Goal: Task Accomplishment & Management: Complete application form

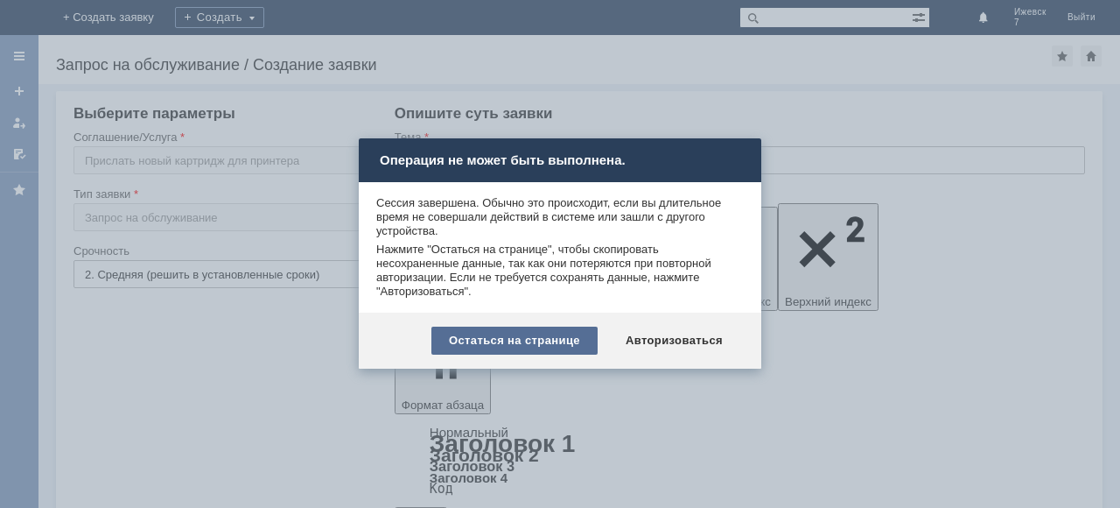
click at [568, 342] on div "Остаться на странице" at bounding box center [514, 340] width 166 height 28
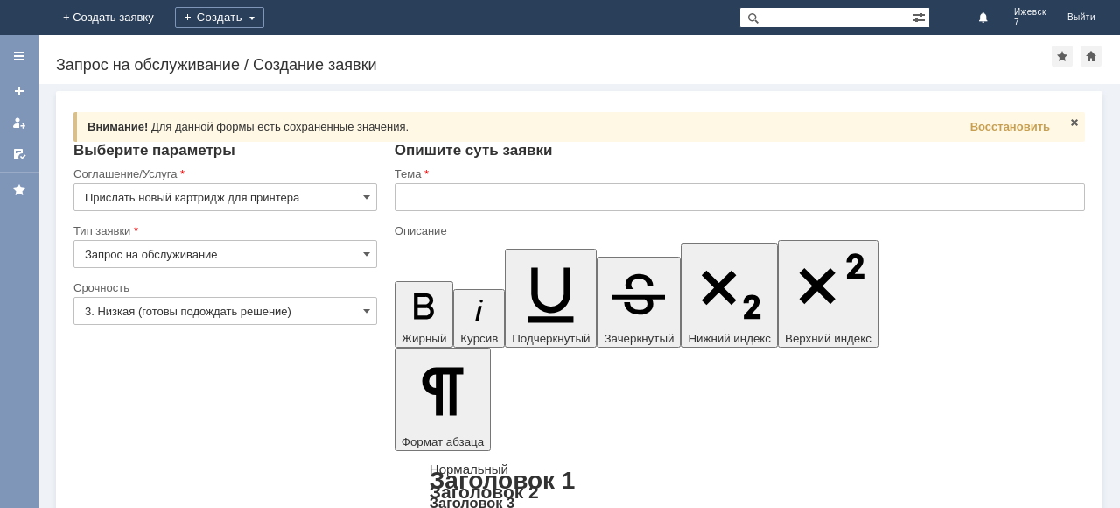
click at [367, 312] on input "3. Низкая (готовы подождать решение)" at bounding box center [226, 311] width 304 height 28
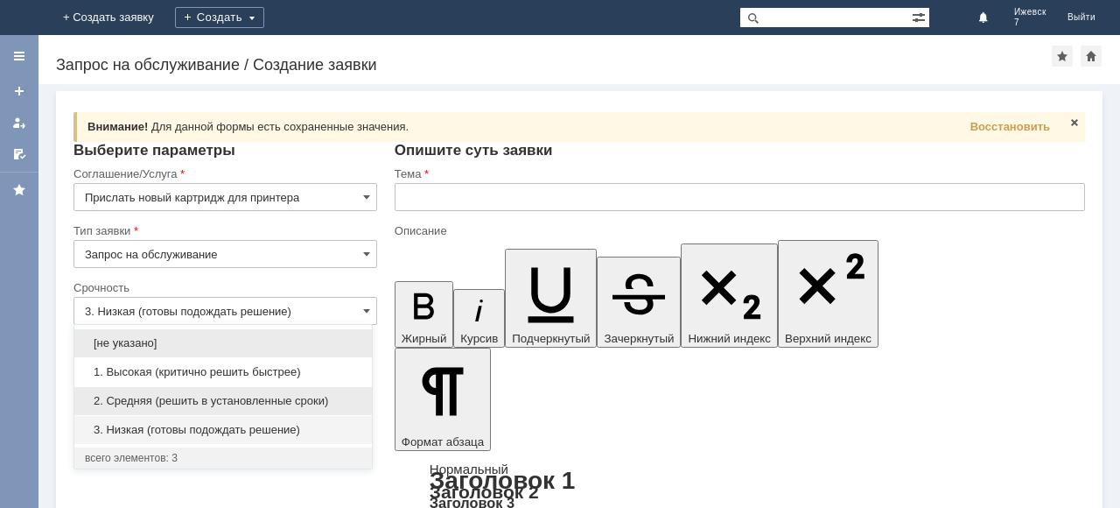
click at [284, 396] on span "2. Средняя (решить в установленные сроки)" at bounding box center [223, 401] width 277 height 14
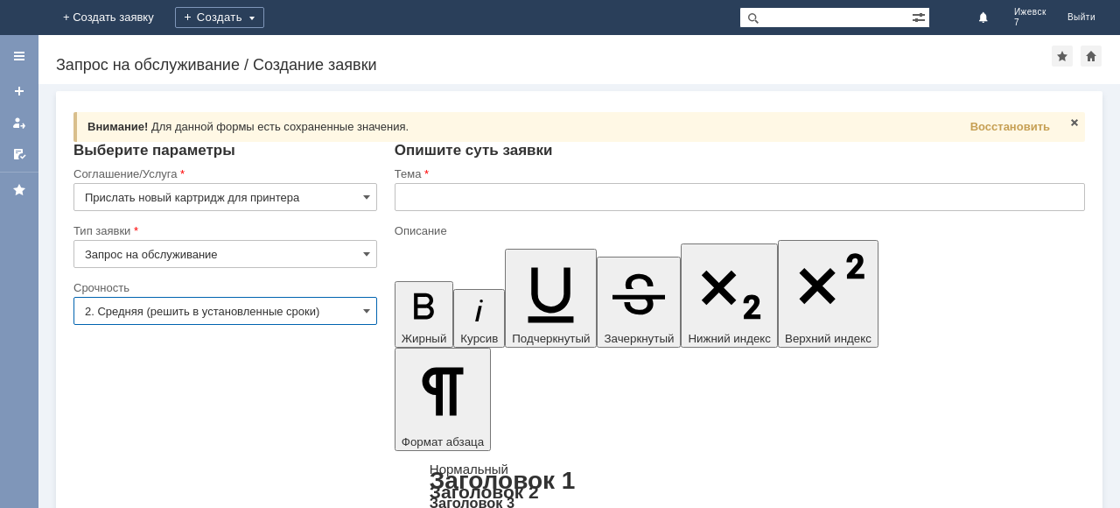
type input "2. Средняя (решить в установленные сроки)"
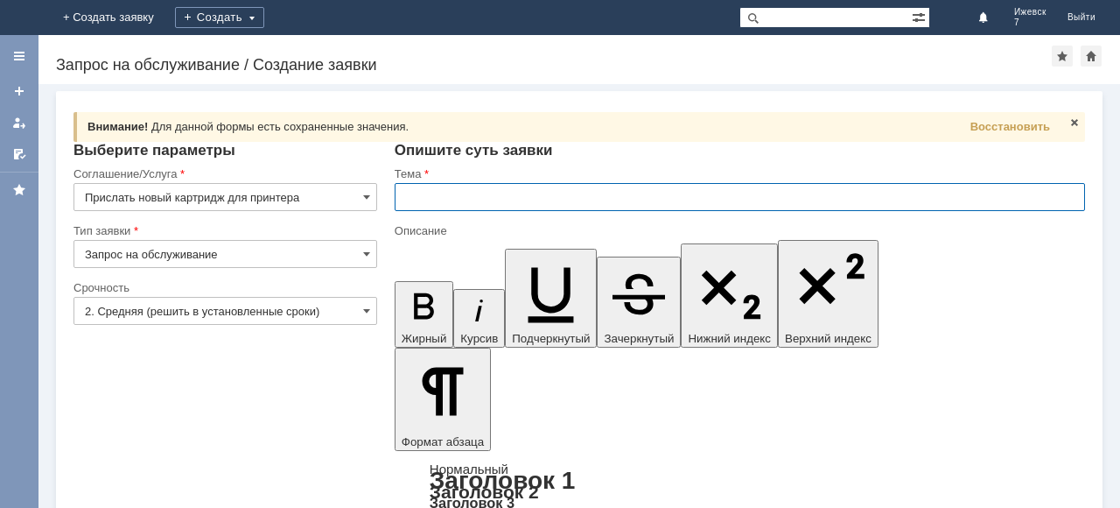
click at [439, 193] on input "text" at bounding box center [740, 197] width 690 height 28
type input "картридж для принтера."
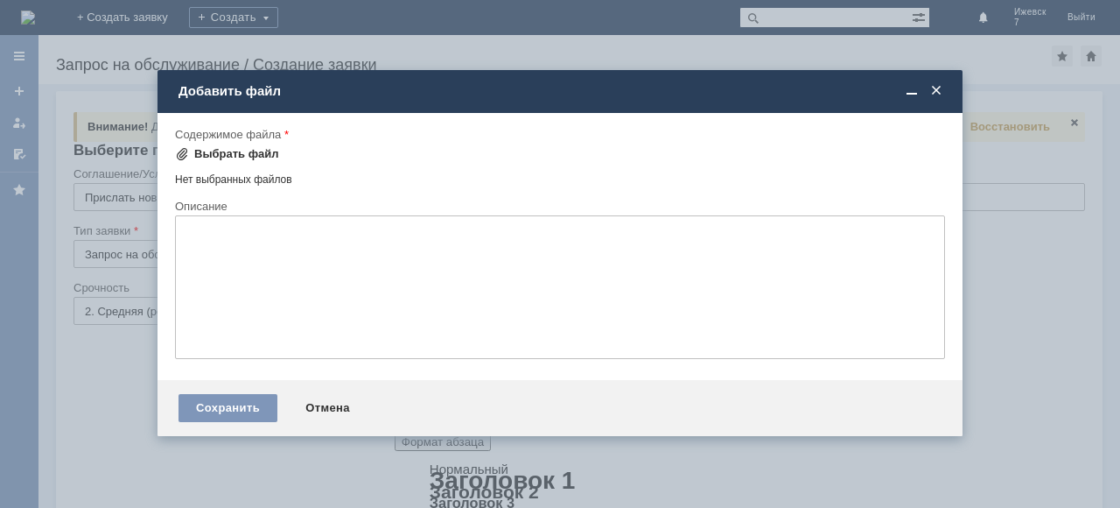
click at [179, 155] on span at bounding box center [182, 154] width 14 height 14
click at [194, 147] on div "Выбрать файл" at bounding box center [236, 154] width 85 height 14
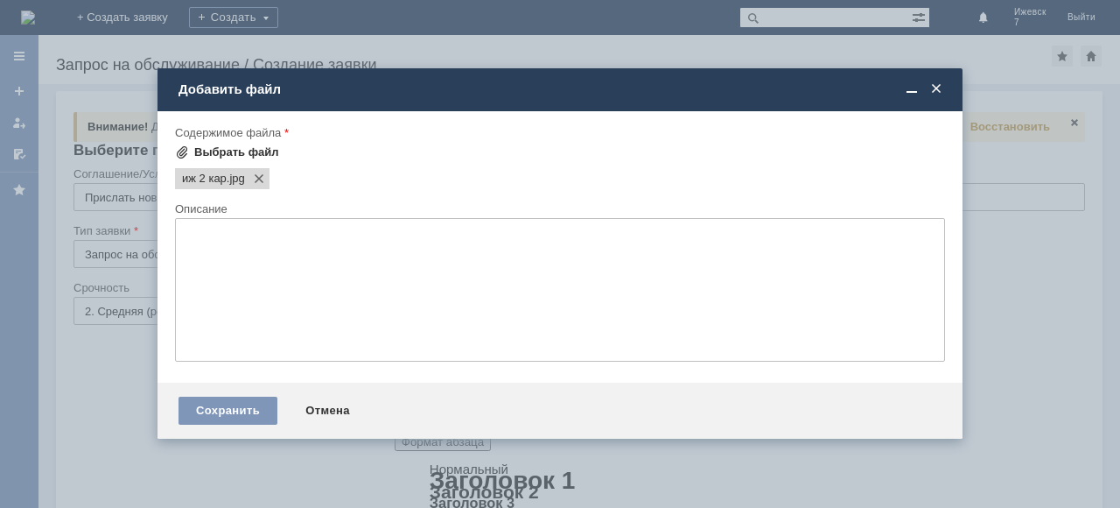
click at [179, 146] on span at bounding box center [182, 152] width 14 height 14
click at [179, 152] on span at bounding box center [182, 152] width 14 height 14
click at [200, 151] on div "Выбрать файл" at bounding box center [236, 152] width 85 height 14
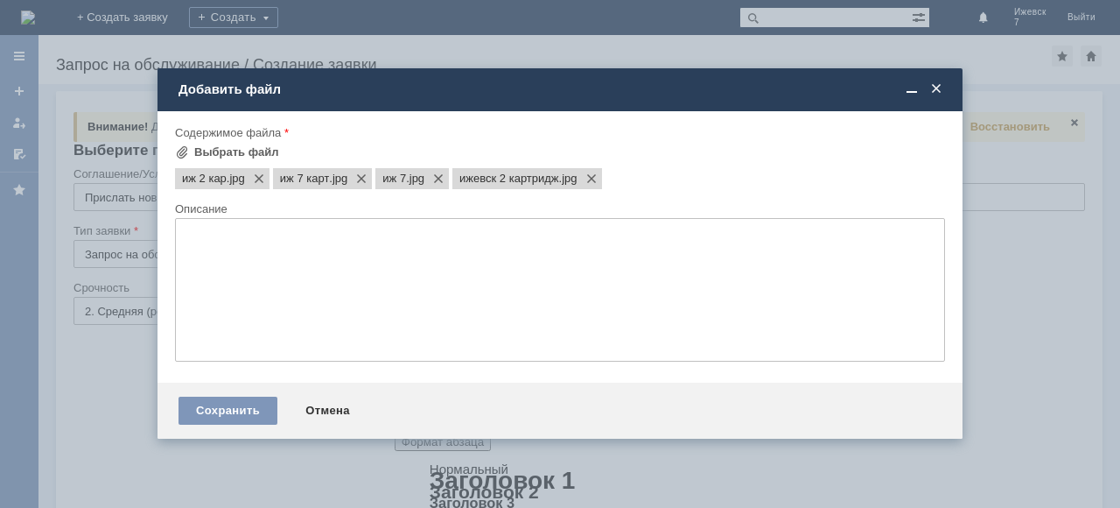
drag, startPoint x: 252, startPoint y: 144, endPoint x: 241, endPoint y: 139, distance: 12.2
click at [241, 139] on div "Содержимое файла Выбрать файл иж 2 кар .jpg иж 7 карт .jpg иж 7 .jpg ижевск 2 к…" at bounding box center [560, 163] width 770 height 76
click at [252, 147] on div "Выбрать файл" at bounding box center [236, 152] width 85 height 14
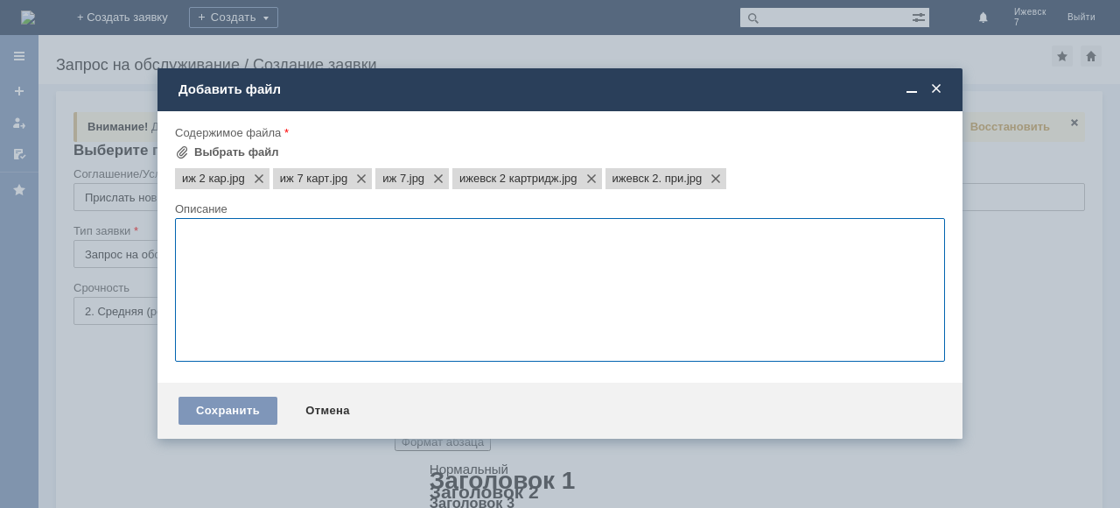
click at [275, 236] on textarea at bounding box center [560, 290] width 770 height 144
type textarea "добрый день нужны картриджи!!"
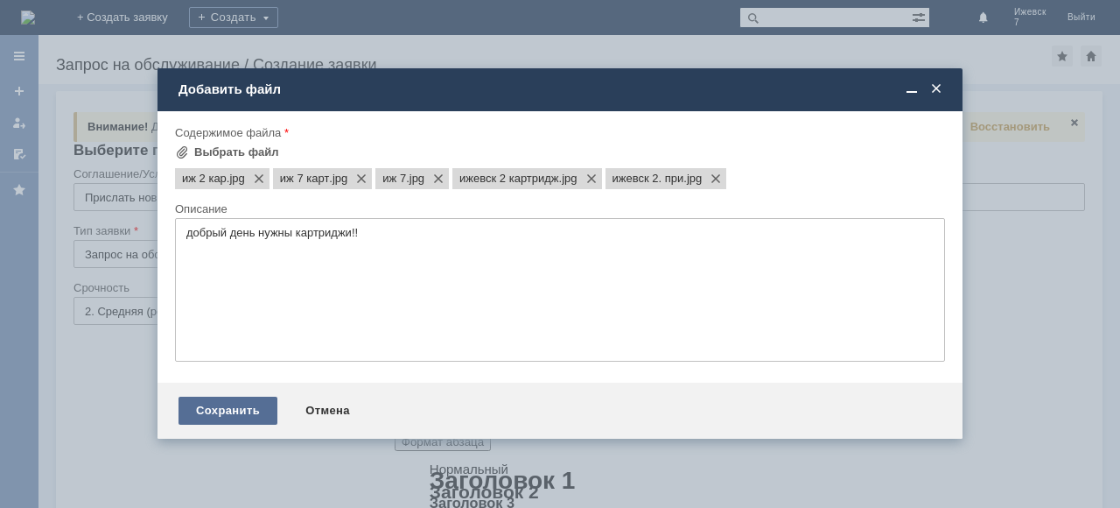
click at [250, 410] on div "Сохранить" at bounding box center [228, 410] width 99 height 28
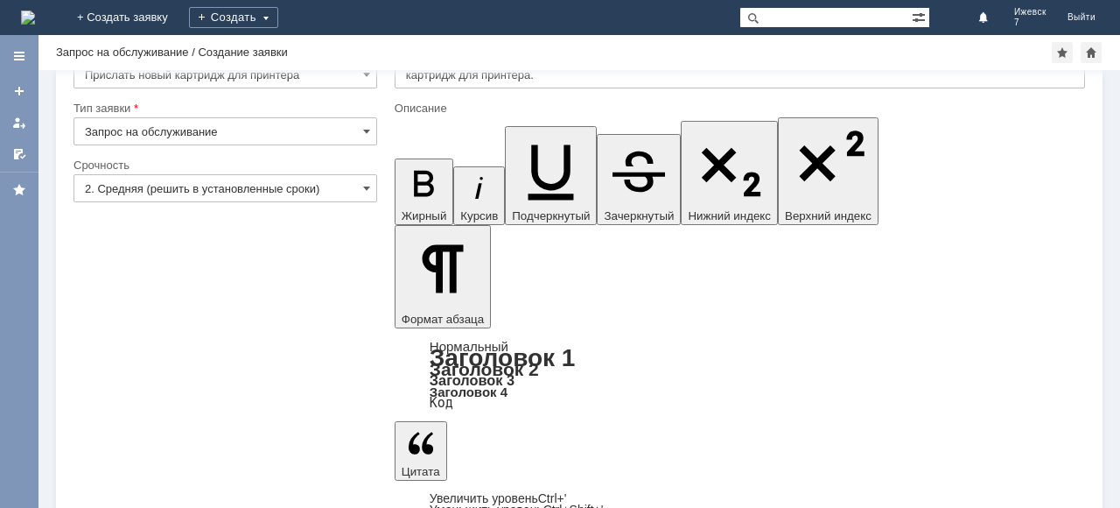
scroll to position [105, 0]
